Goal: Find specific page/section: Find specific page/section

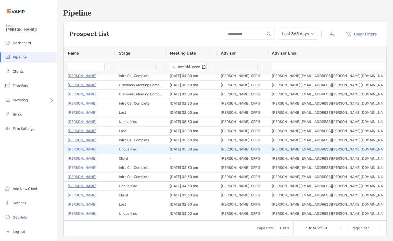
scroll to position [128, 0]
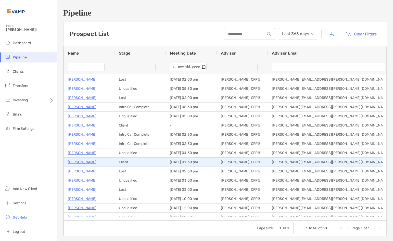
click at [80, 159] on p "[PERSON_NAME]" at bounding box center [82, 162] width 29 height 6
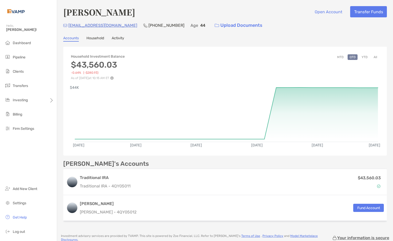
click at [382, 159] on div "Household Investment Balance $43,560.03 -0.64% ( -$280.93 ) As of [DATE] 10:15 …" at bounding box center [225, 135] width 324 height 176
